Goal: Transaction & Acquisition: Download file/media

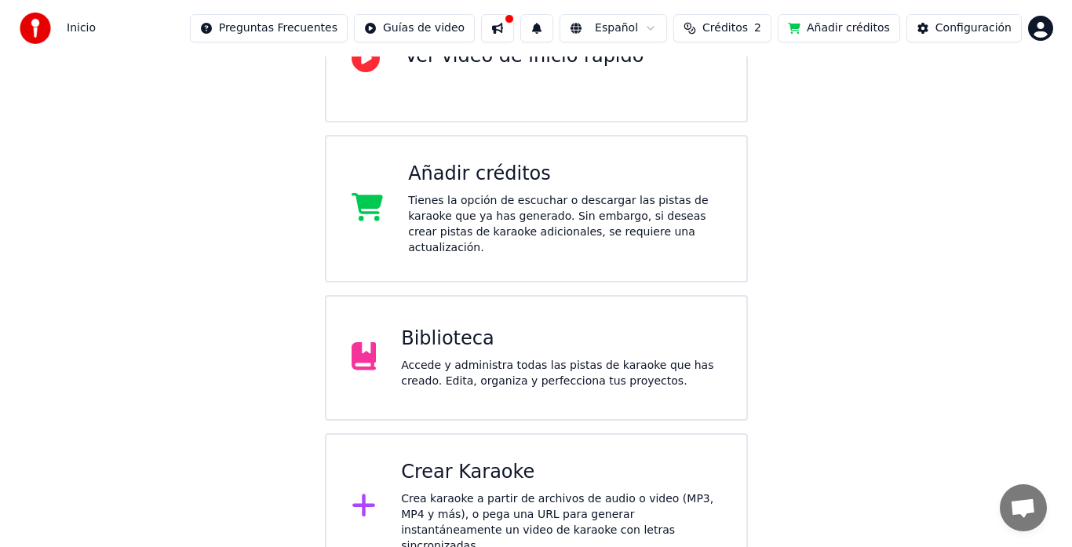
scroll to position [206, 0]
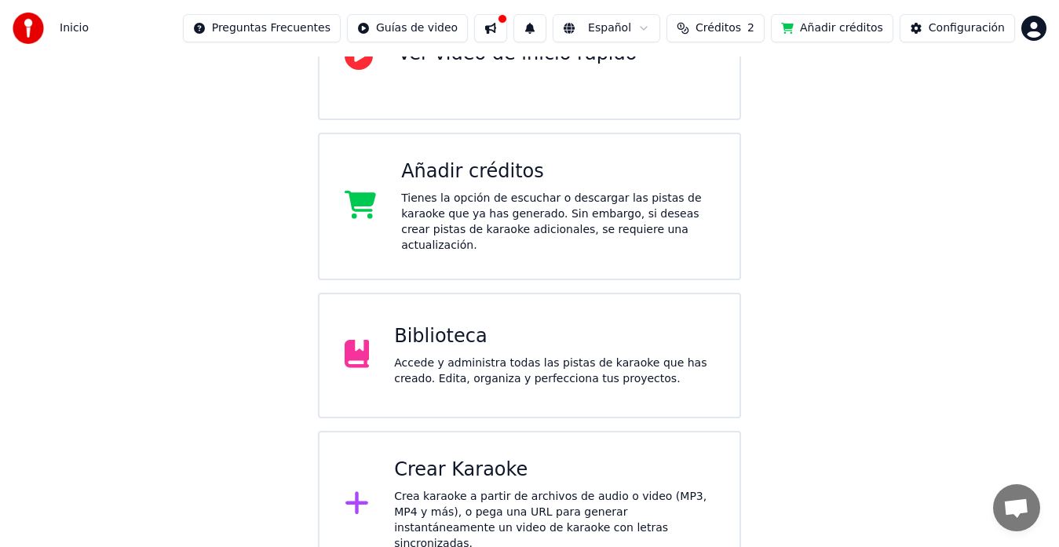
click at [491, 458] on div "Crear Karaoke" at bounding box center [554, 470] width 320 height 25
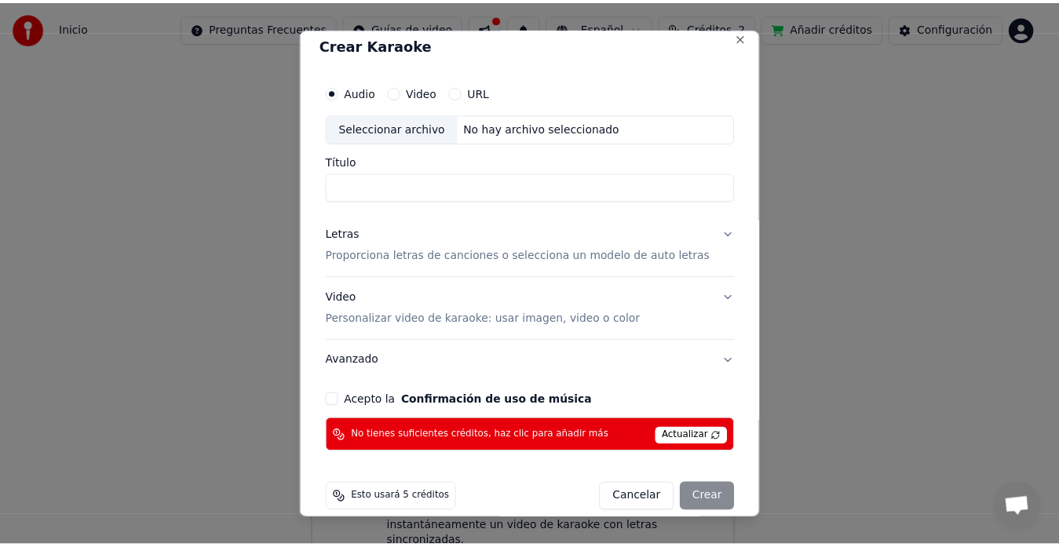
scroll to position [0, 0]
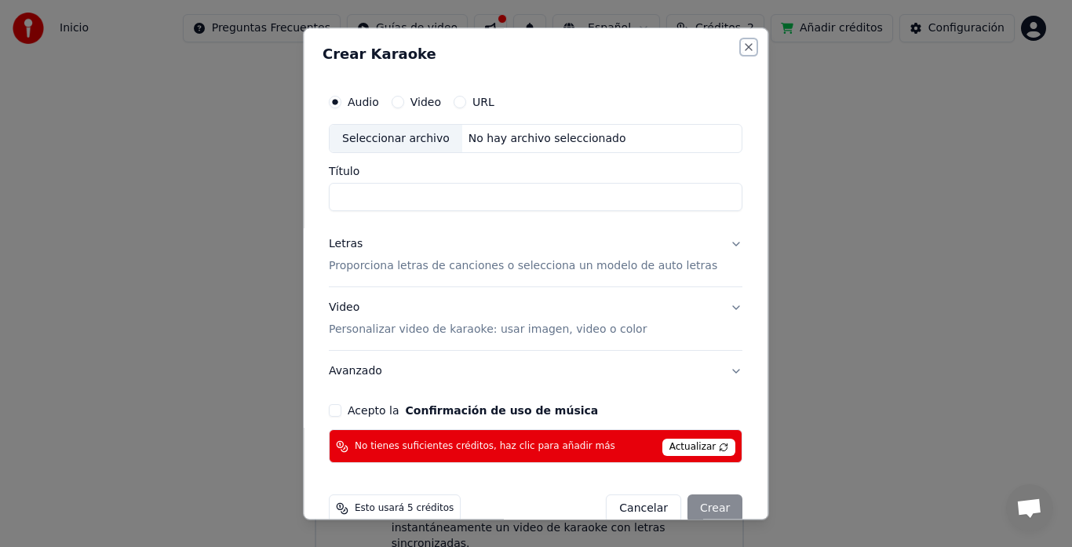
click at [743, 49] on button "Close" at bounding box center [749, 47] width 13 height 13
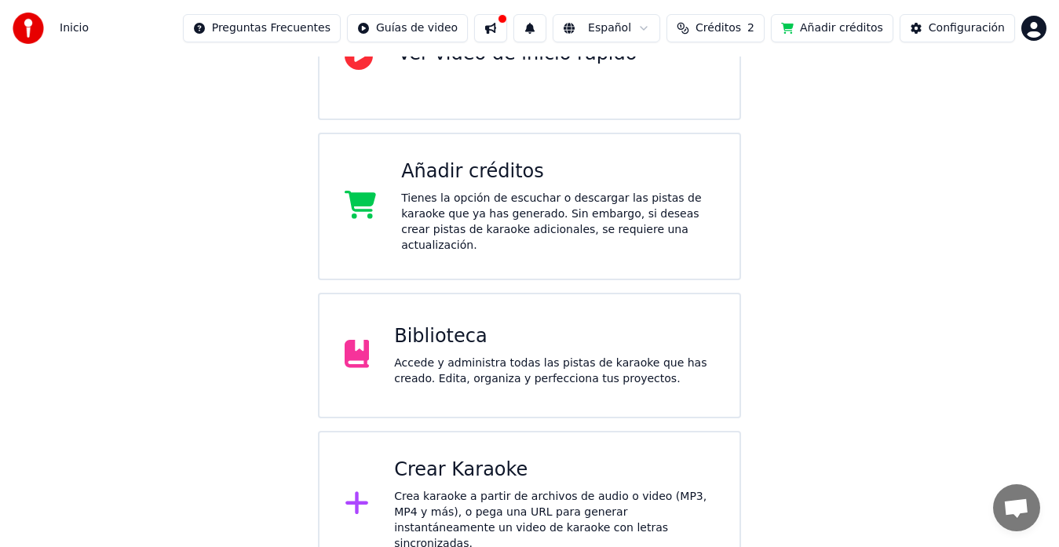
click at [549, 356] on div "Accede y administra todas las pistas de karaoke que has creado. Edita, organiza…" at bounding box center [554, 371] width 320 height 31
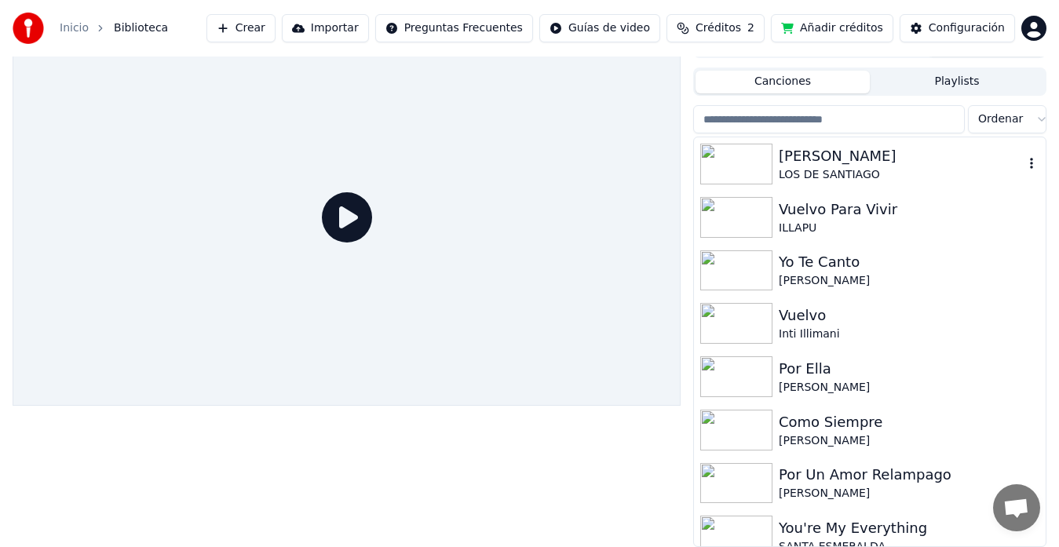
click at [717, 157] on img at bounding box center [736, 164] width 72 height 41
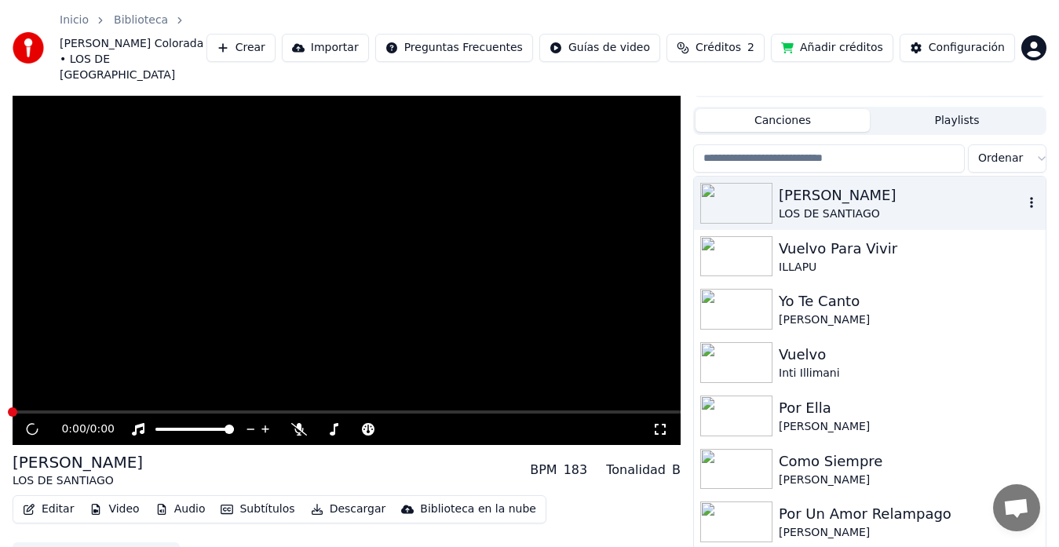
scroll to position [35, 0]
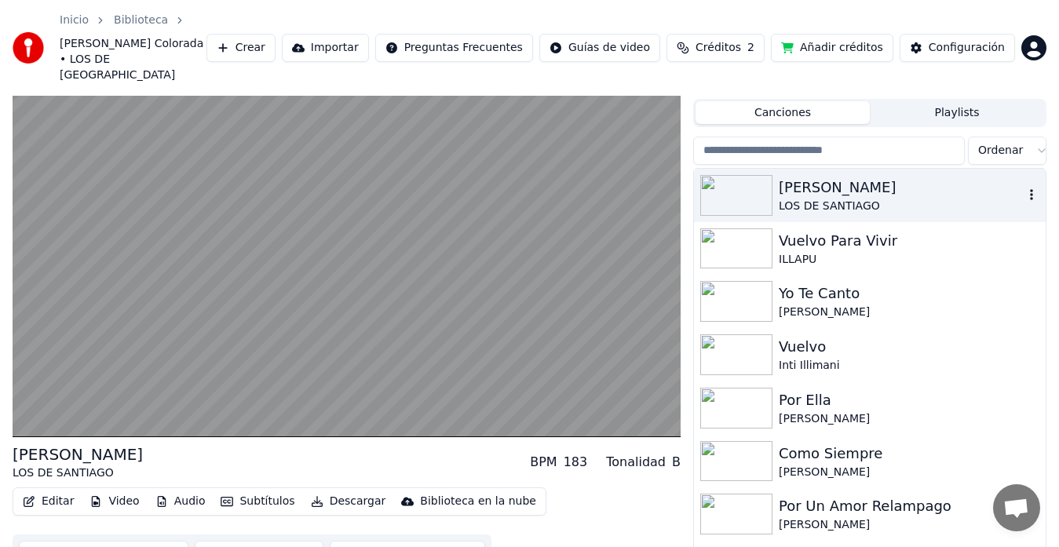
click at [1023, 188] on icon "button" at bounding box center [1031, 194] width 16 height 13
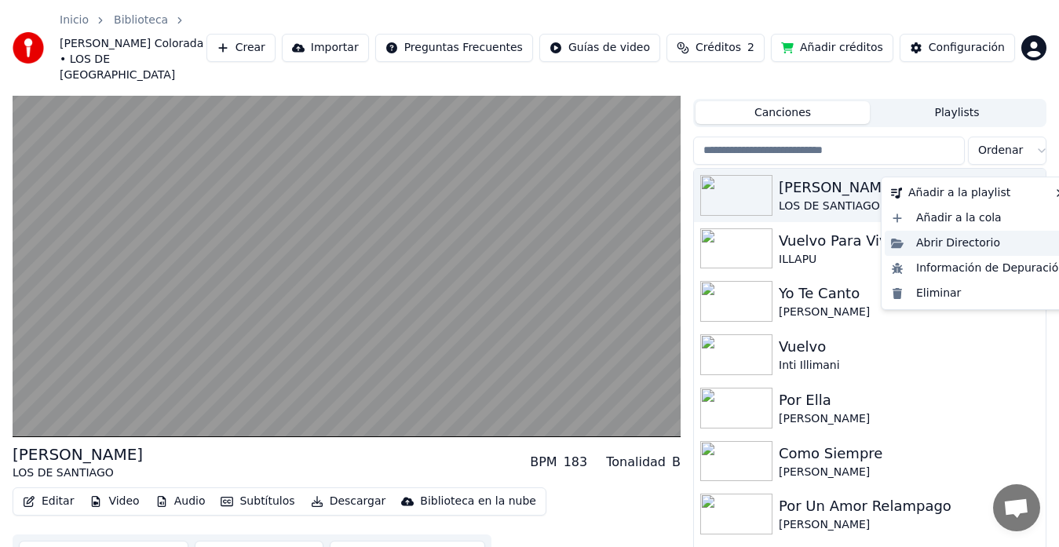
click at [942, 242] on div "Abrir Directorio" at bounding box center [977, 243] width 187 height 25
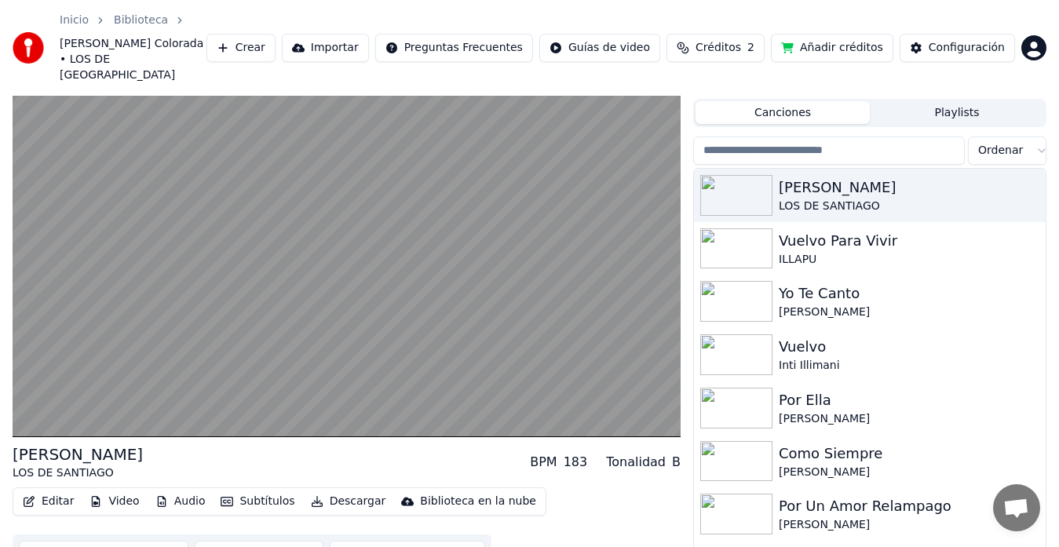
click at [831, 101] on button "Canciones" at bounding box center [782, 112] width 174 height 23
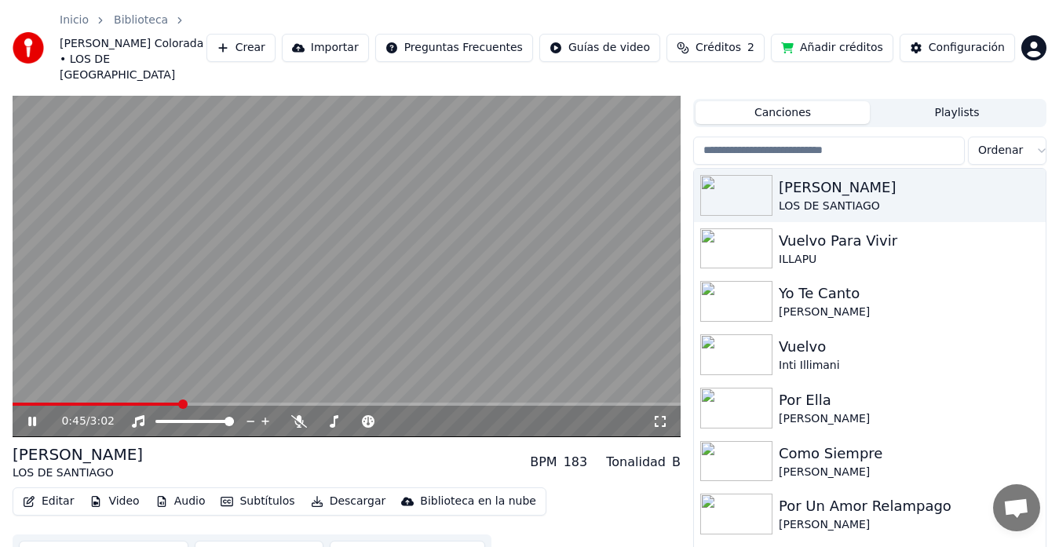
click at [311, 496] on icon "button" at bounding box center [317, 501] width 13 height 11
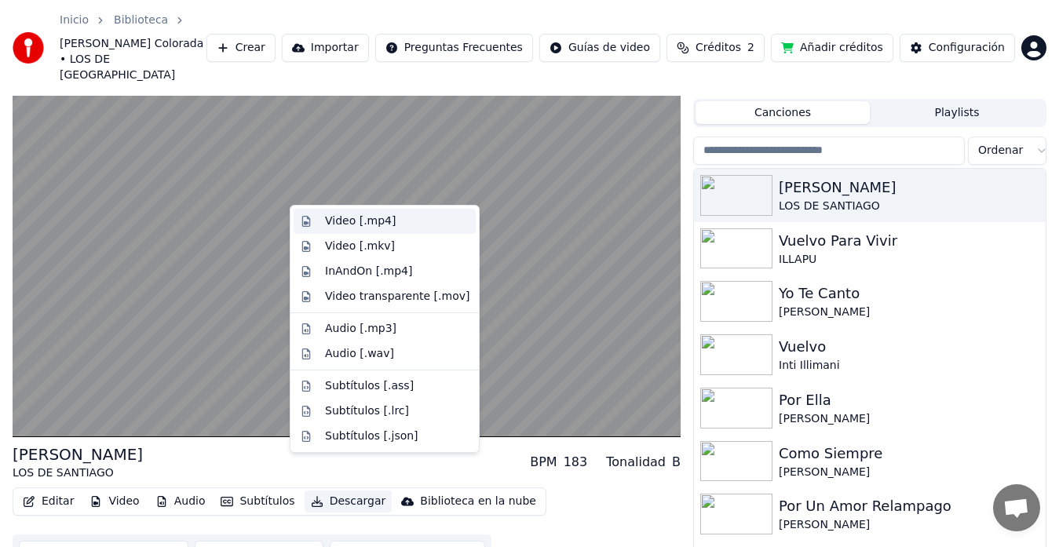
click at [366, 218] on div "Video [.mp4]" at bounding box center [360, 221] width 71 height 16
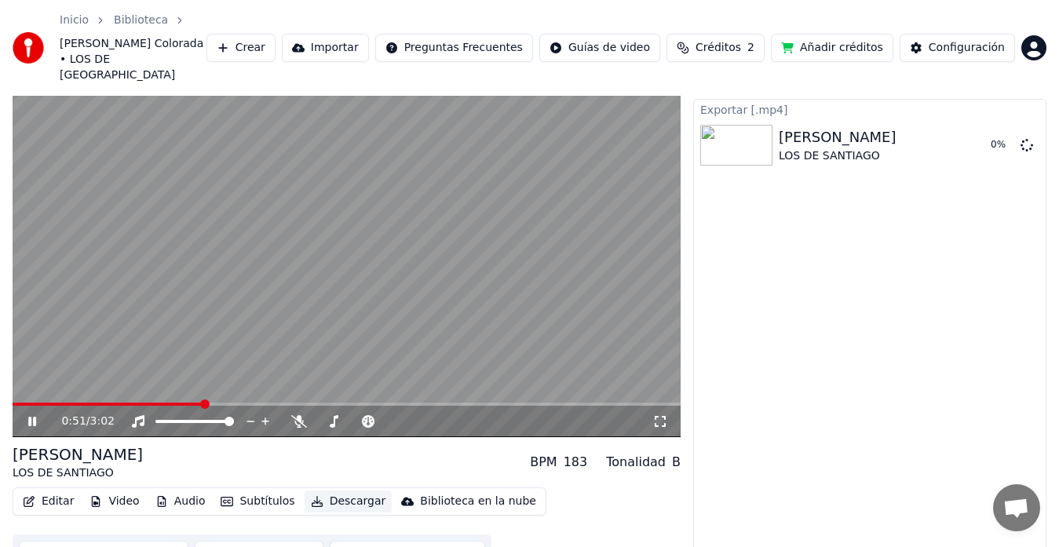
scroll to position [31, 0]
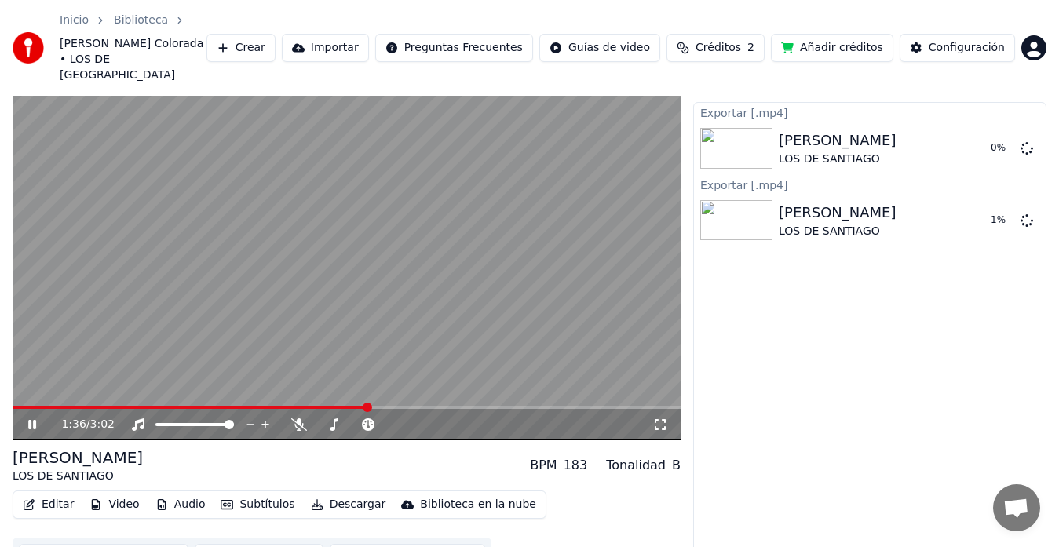
click at [23, 417] on div "1:36 / 3:02" at bounding box center [346, 425] width 655 height 16
click at [35, 420] on icon at bounding box center [32, 424] width 8 height 9
